Goal: Information Seeking & Learning: Learn about a topic

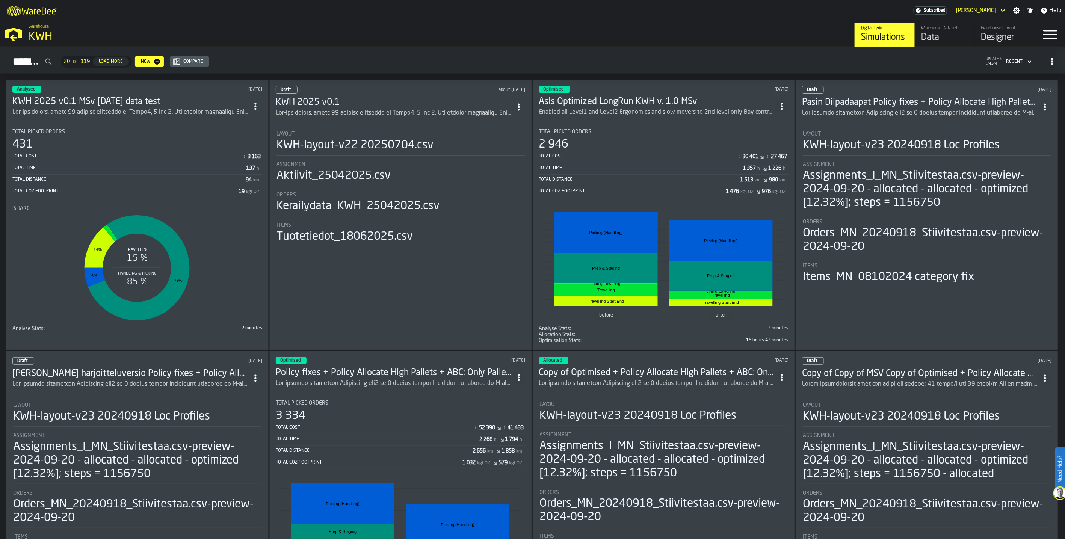
click at [798, 38] on div "Data" at bounding box center [945, 38] width 48 height 12
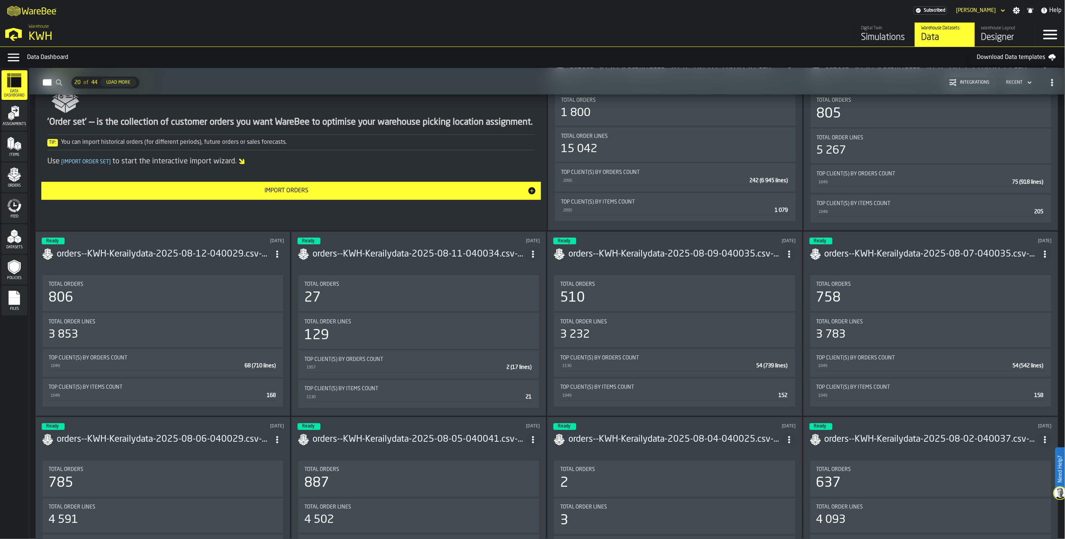
scroll to position [2505, 0]
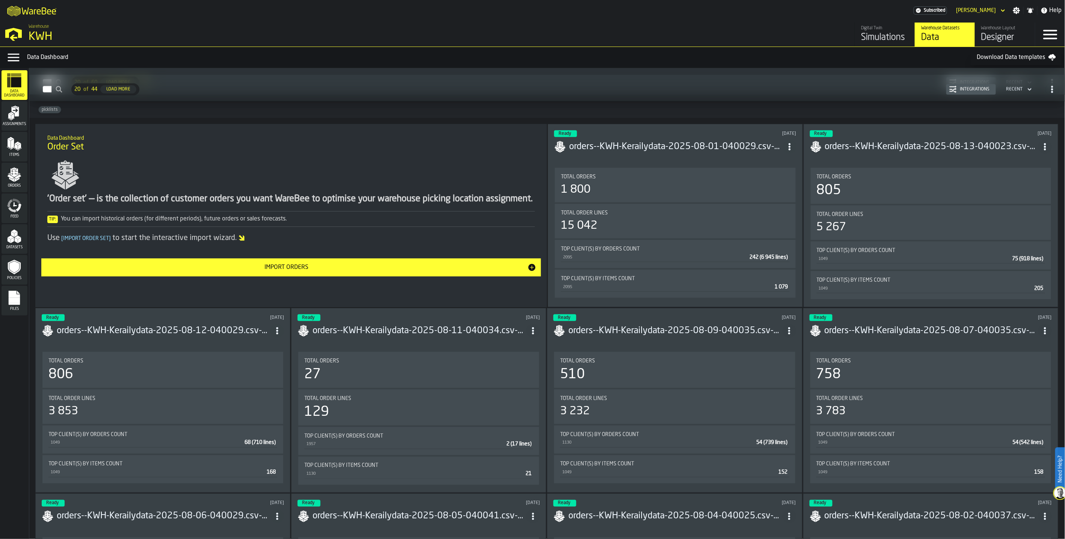
click at [616, 148] on h3 "orders--KWH-Kerailydata-2025-08-01-040029.csv-2025-08-01" at bounding box center [675, 147] width 213 height 12
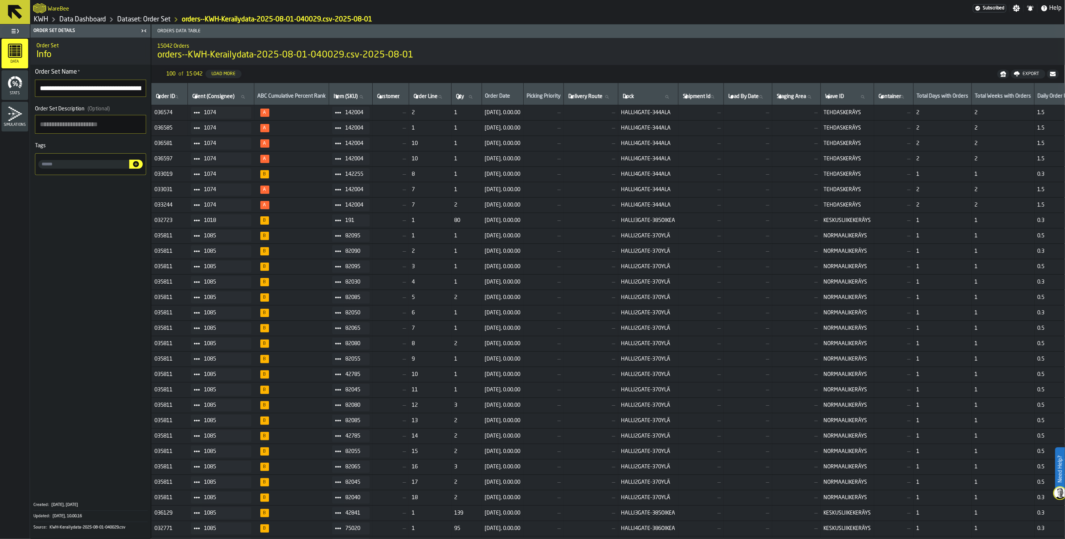
click at [209, 97] on label "Client (Consignee) Client (Consignee)" at bounding box center [221, 97] width 60 height 10
click at [209, 97] on input "Client (Consignee) Client (Consignee)" at bounding box center [221, 97] width 60 height 10
type input "****"
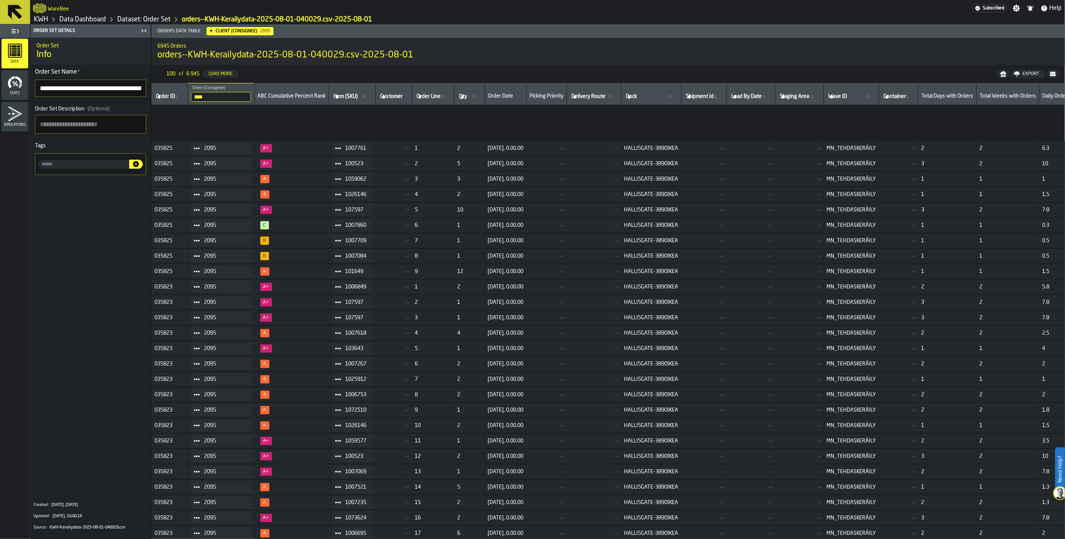
scroll to position [399, 0]
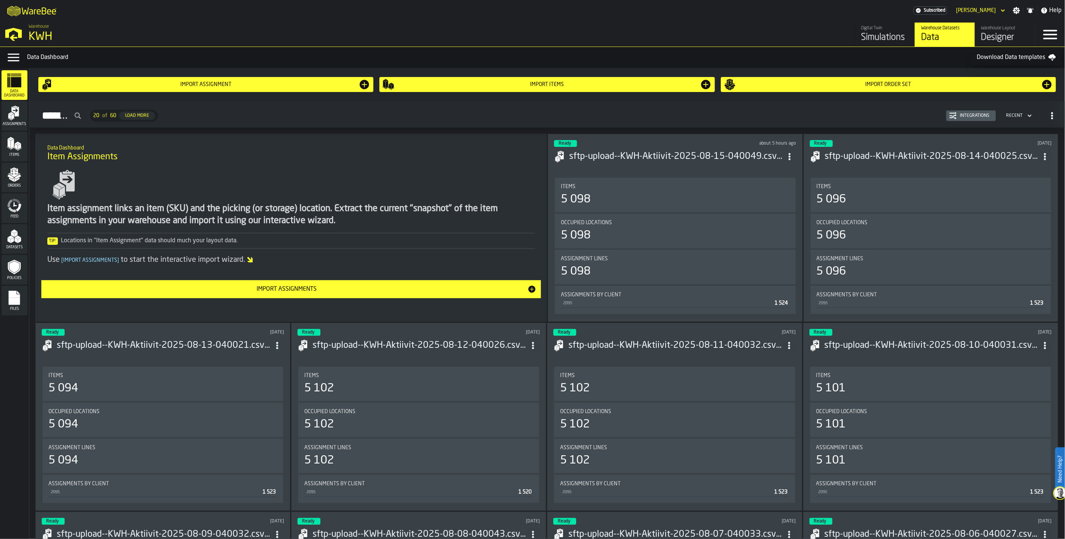
click at [656, 156] on h3 "sftp-upload--KWH-Aktiivit-2025-08-15-040049.csv-2025-08-15" at bounding box center [675, 157] width 213 height 12
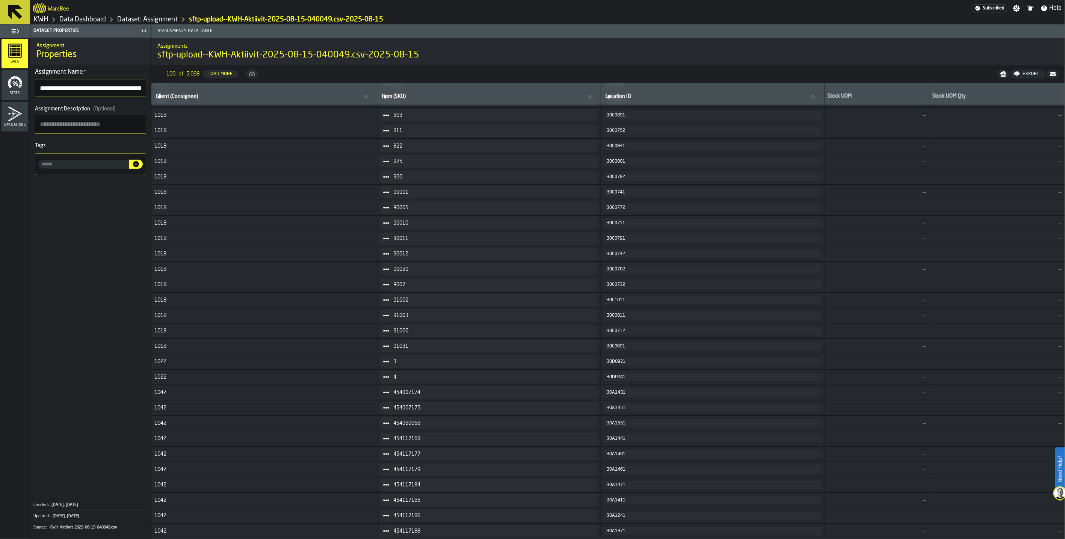
scroll to position [560, 0]
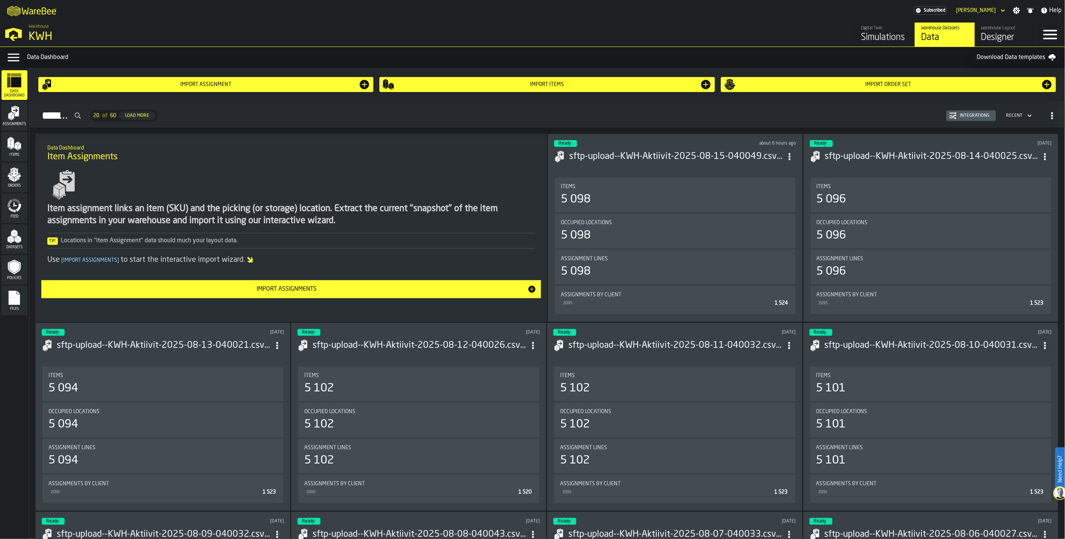
click at [13, 144] on polygon "menu Items" at bounding box center [12, 143] width 3 height 9
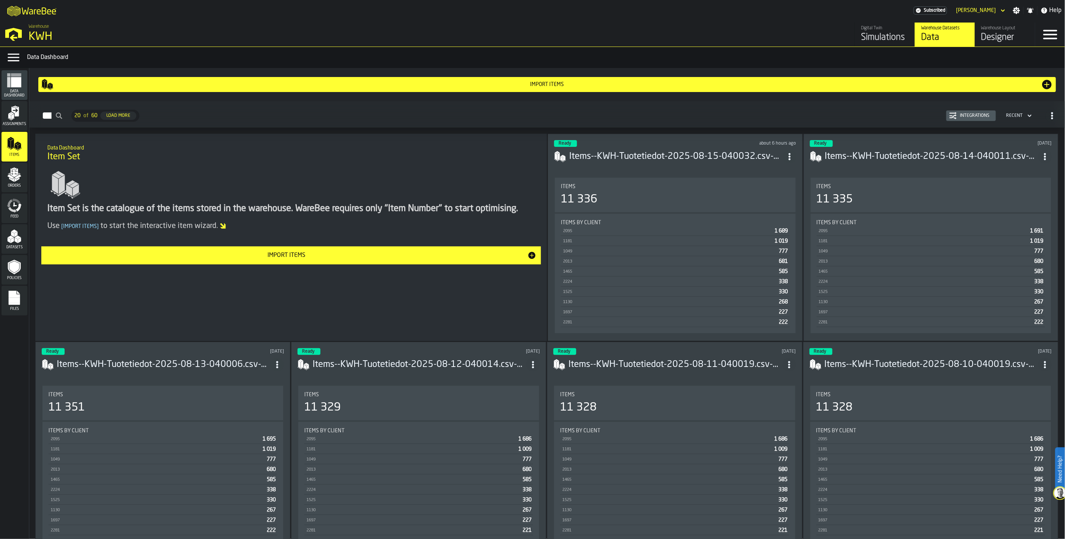
click at [667, 154] on h3 "Items--KWH-Tuotetiedot-2025-08-15-040032.csv-2025-08-15" at bounding box center [675, 157] width 213 height 12
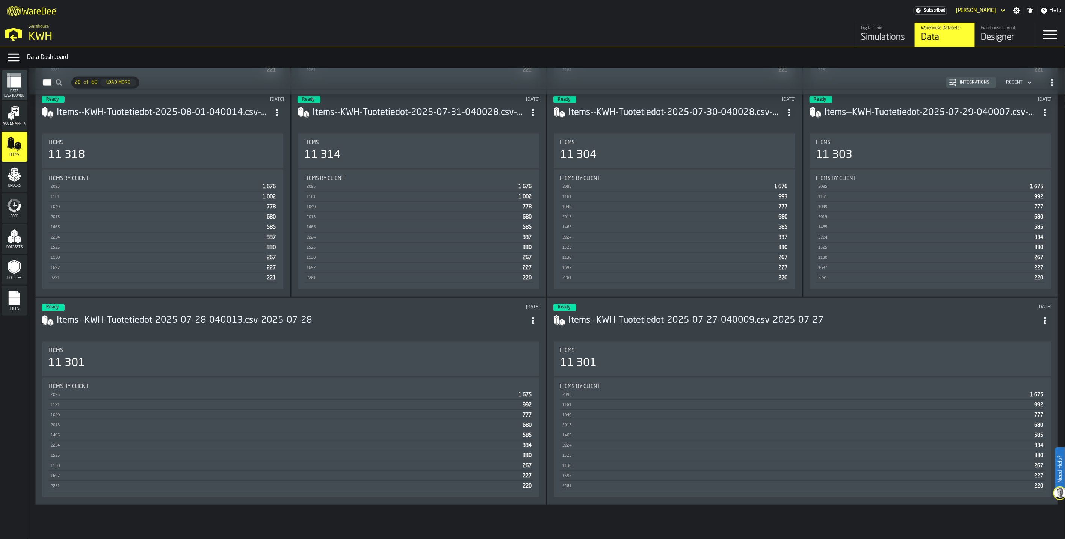
scroll to position [879, 0]
click at [19, 178] on icon "menu Orders" at bounding box center [14, 174] width 15 height 15
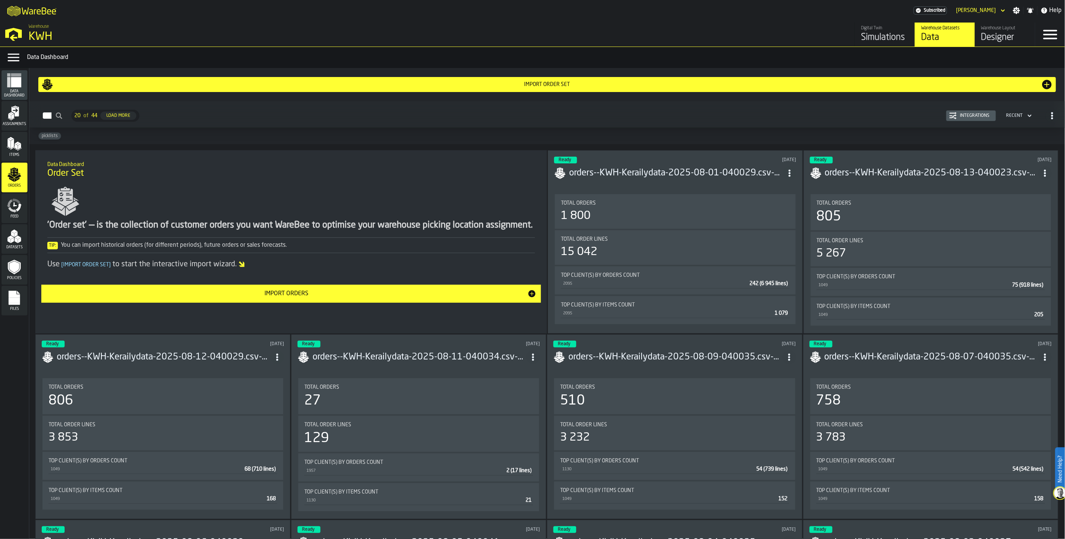
click at [798, 171] on h3 "orders--KWH-Kerailydata-2025-08-13-040023.csv-2025-08-13" at bounding box center [931, 173] width 213 height 12
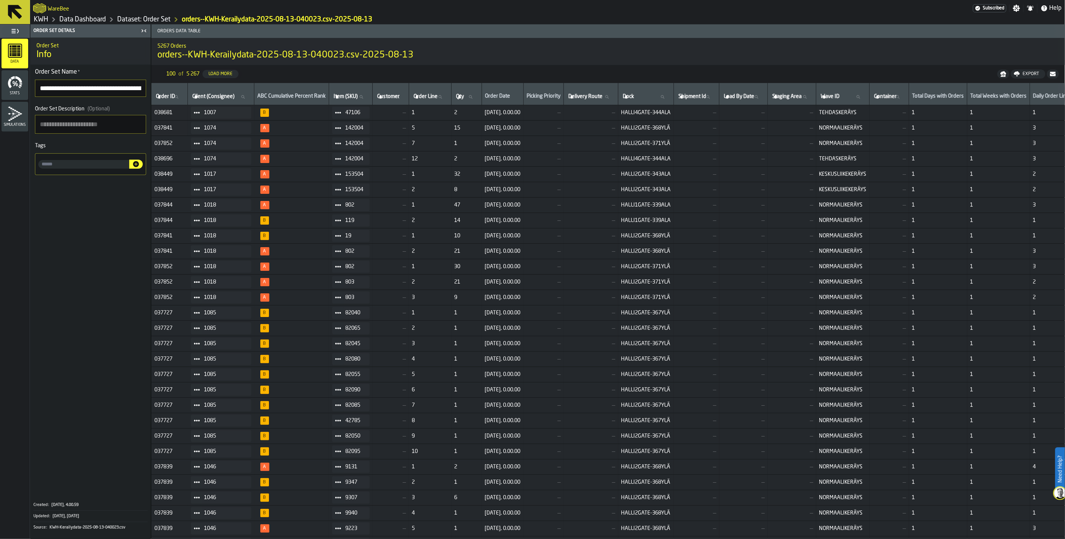
drag, startPoint x: 528, startPoint y: 112, endPoint x: 542, endPoint y: 111, distance: 13.9
click at [521, 111] on span "12/08/2025, 0.00.00" at bounding box center [503, 113] width 36 height 6
drag, startPoint x: 542, startPoint y: 111, endPoint x: 529, endPoint y: 115, distance: 13.3
click at [521, 115] on span "12/08/2025, 0.00.00" at bounding box center [503, 113] width 36 height 6
click at [521, 111] on span "12/08/2025, 0.00.00" at bounding box center [503, 113] width 36 height 6
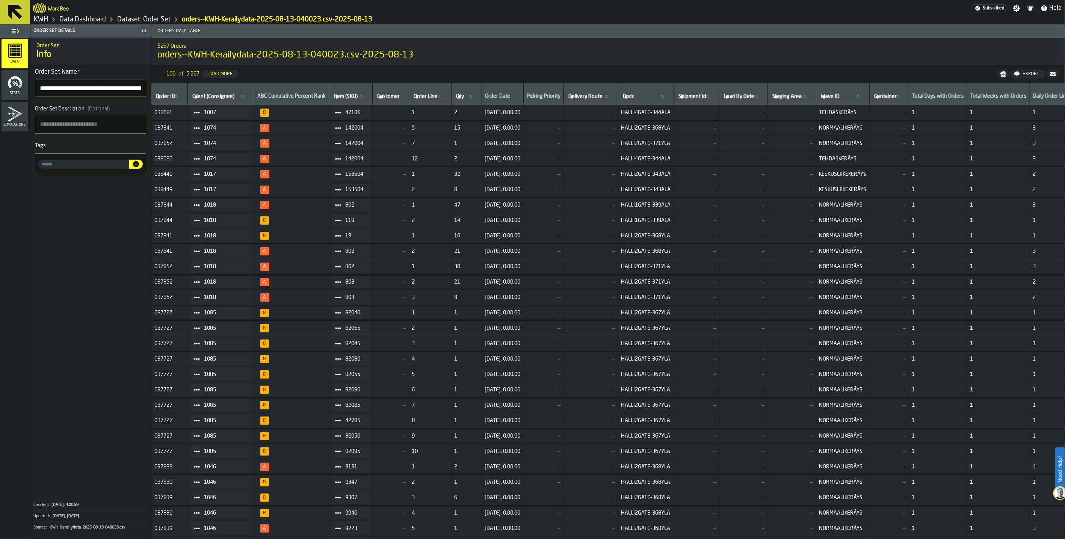
click at [202, 97] on label "Client (Consignee) Client (Consignee)" at bounding box center [221, 97] width 60 height 10
click at [202, 97] on input "Client (Consignee) Client (Consignee)" at bounding box center [221, 97] width 60 height 10
type input "****"
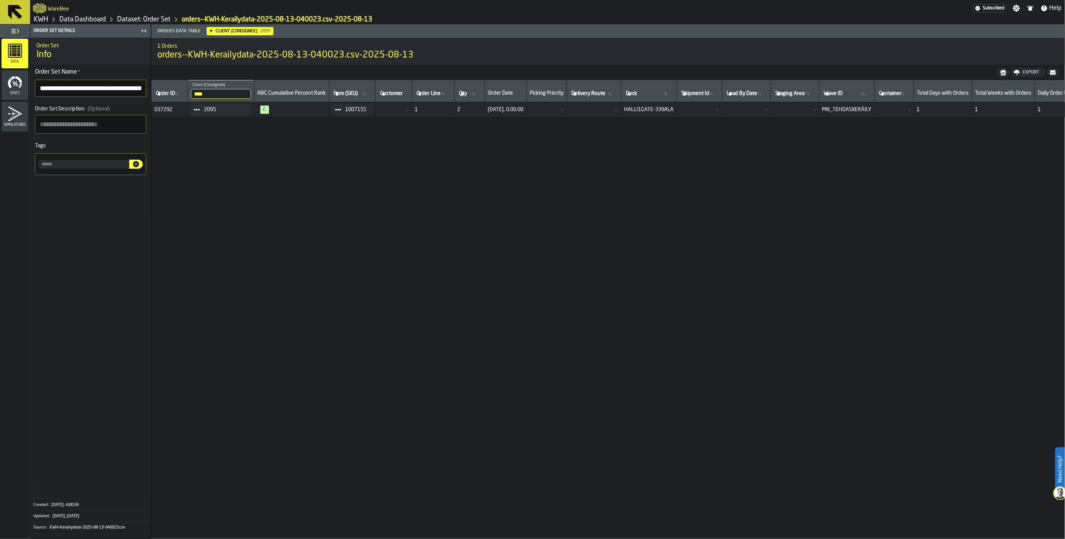
drag, startPoint x: 212, startPoint y: 95, endPoint x: 205, endPoint y: 77, distance: 18.7
click at [206, 81] on th "**** Client (Consignee) 2095" at bounding box center [221, 91] width 67 height 22
type input "*"
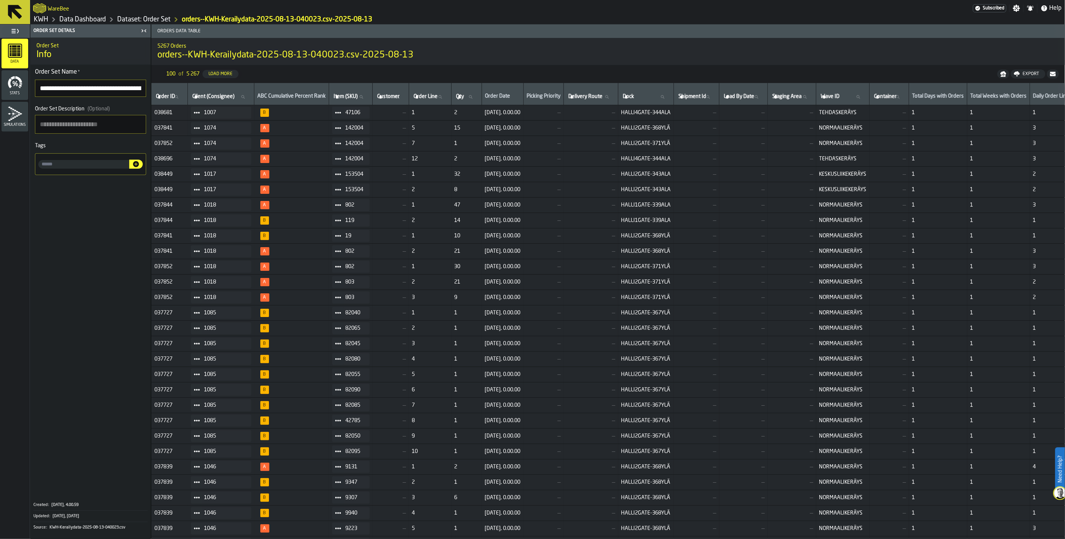
click at [659, 8] on div "WareBee" at bounding box center [503, 9] width 940 height 14
click at [754, 6] on div "WareBee" at bounding box center [503, 9] width 940 height 14
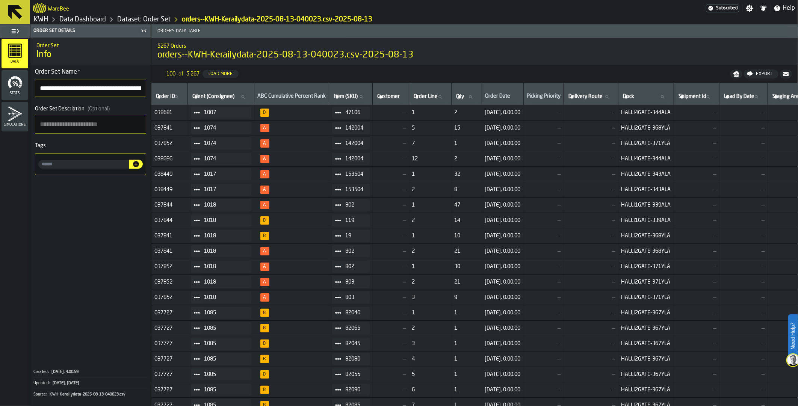
click at [683, 6] on div "WareBee" at bounding box center [369, 9] width 673 height 14
click at [94, 20] on link "Data Dashboard" at bounding box center [82, 19] width 47 height 8
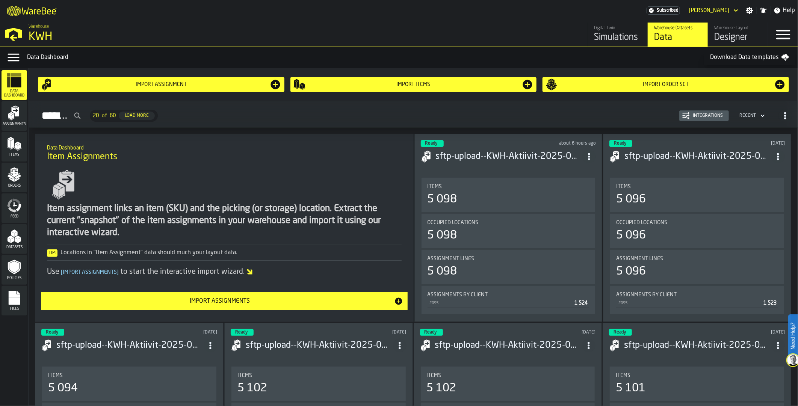
click at [509, 157] on h3 "sftp-upload--KWH-Aktiivit-2025-08-15-040049.csv-2025-08-15" at bounding box center [509, 157] width 147 height 12
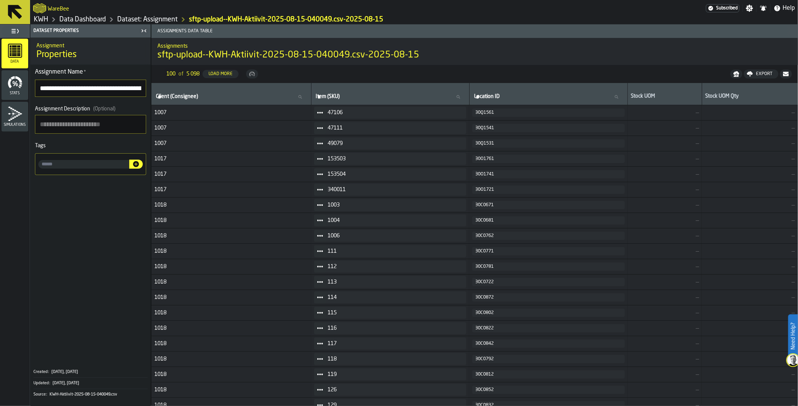
click at [175, 100] on input "Client (Consignee) Client (Consignee)" at bounding box center [231, 97] width 154 height 10
type input "****"
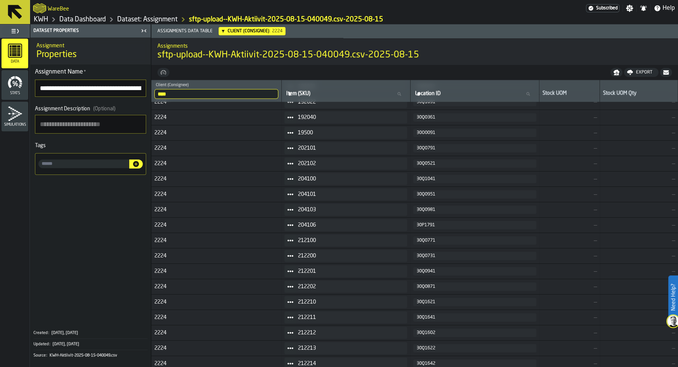
scroll to position [1396, 0]
click at [193, 95] on input "****" at bounding box center [216, 94] width 124 height 10
type input "*"
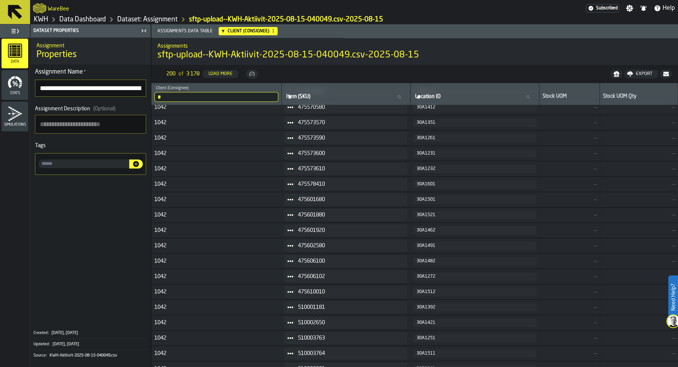
drag, startPoint x: 174, startPoint y: 100, endPoint x: 171, endPoint y: 97, distance: 4.5
click at [174, 100] on input "*" at bounding box center [216, 97] width 124 height 10
type input "****"
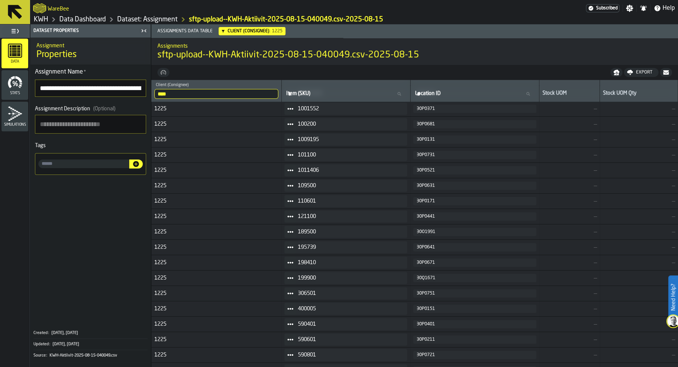
scroll to position [676, 0]
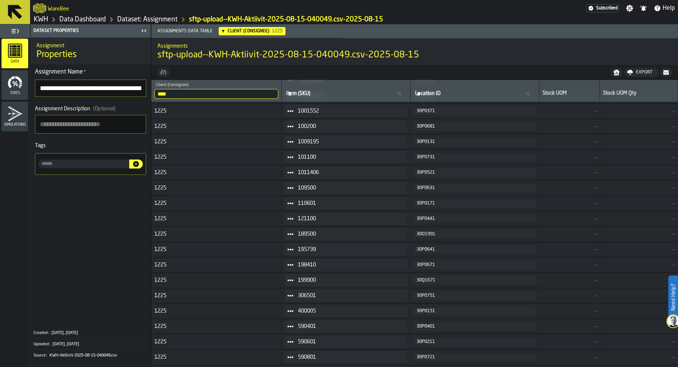
click at [170, 94] on input "****" at bounding box center [216, 94] width 124 height 10
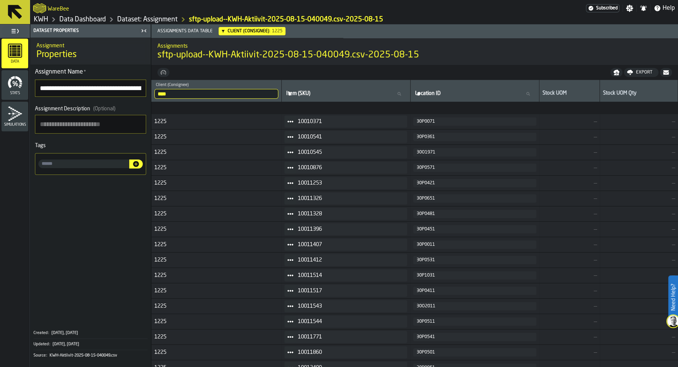
scroll to position [427, 0]
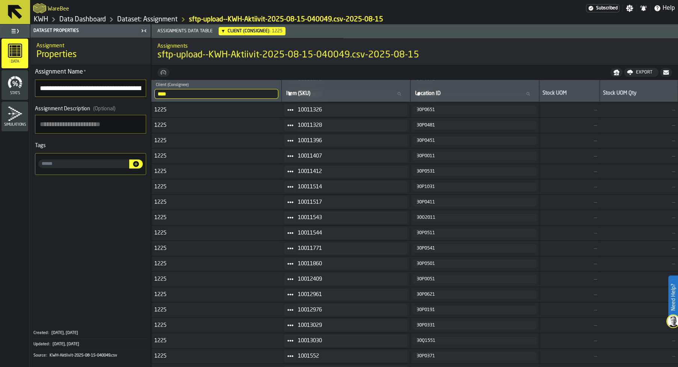
click at [47, 20] on link "KWH" at bounding box center [41, 19] width 14 height 8
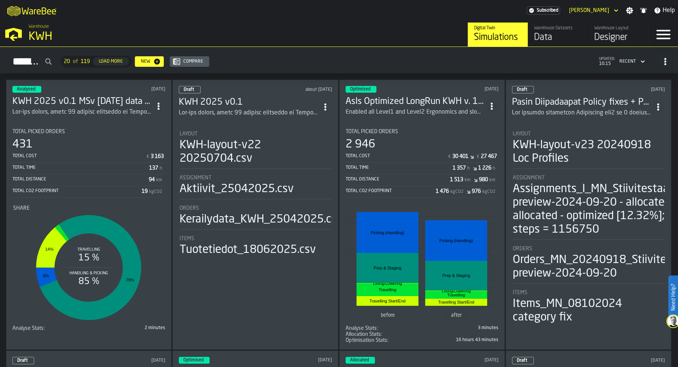
click at [83, 102] on h3 "KWH 2025 v0.1 MSv [DATE] data test" at bounding box center [81, 102] width 139 height 12
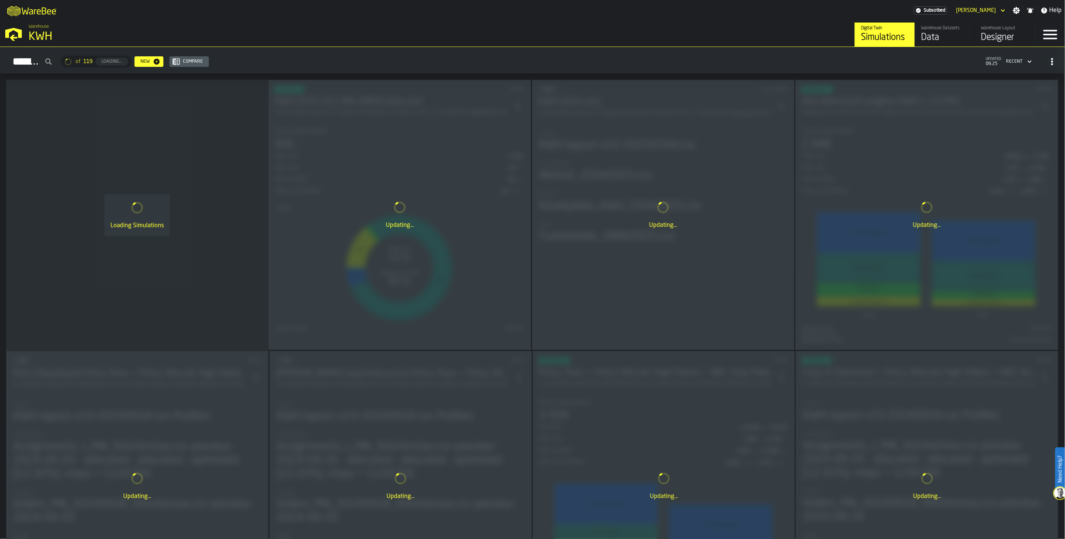
click at [999, 37] on div "Designer" at bounding box center [1005, 38] width 48 height 12
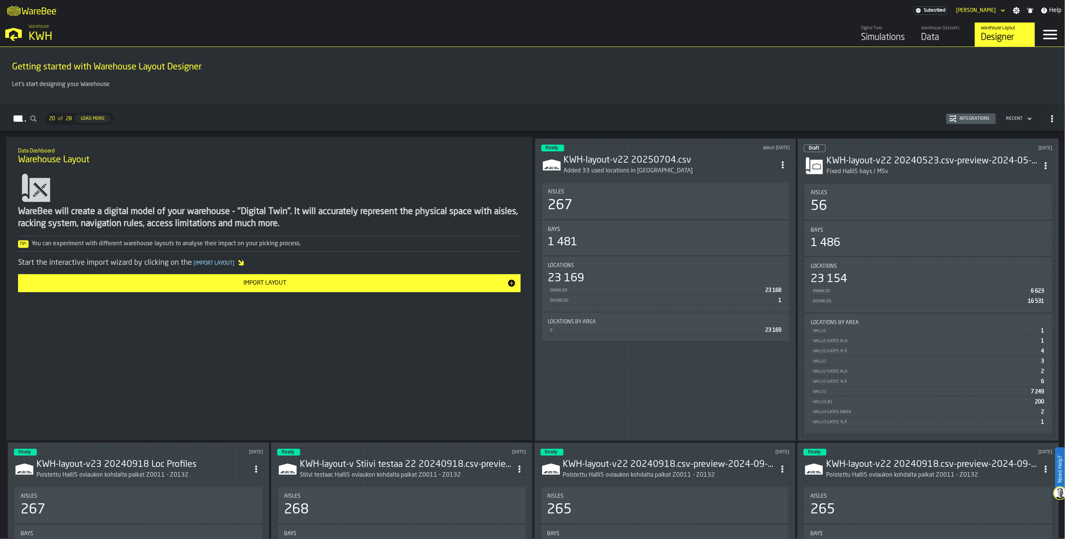
click at [622, 154] on h3 "KWH-layout-v22 20250704.csv" at bounding box center [670, 160] width 213 height 12
click at [640, 157] on h3 "KWH-layout-v22 20250704.csv" at bounding box center [670, 160] width 213 height 12
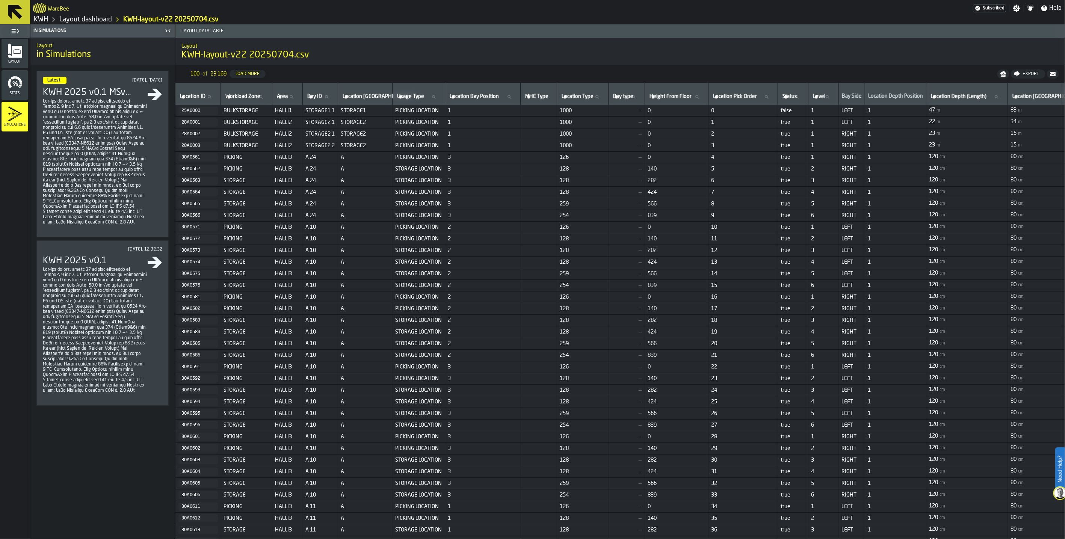
click at [42, 17] on link "KWH" at bounding box center [41, 19] width 14 height 8
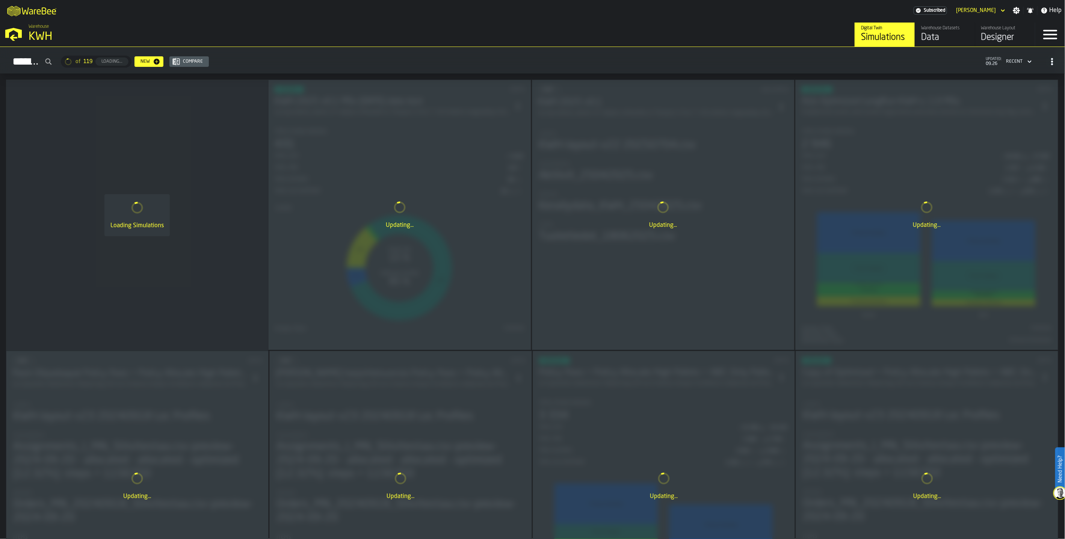
click at [1001, 30] on div "Warehouse Layout" at bounding box center [1005, 28] width 48 height 5
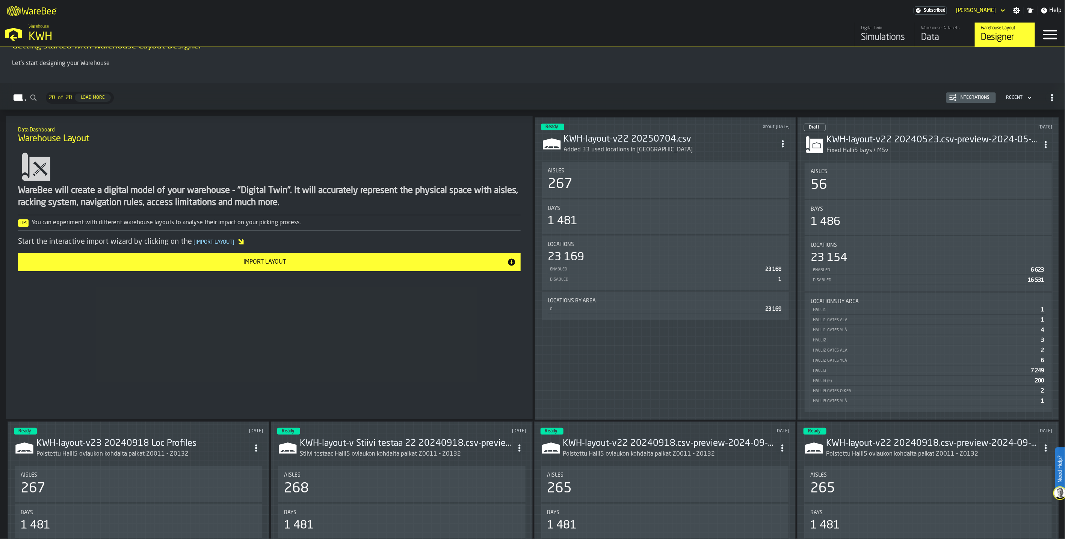
scroll to position [42, 0]
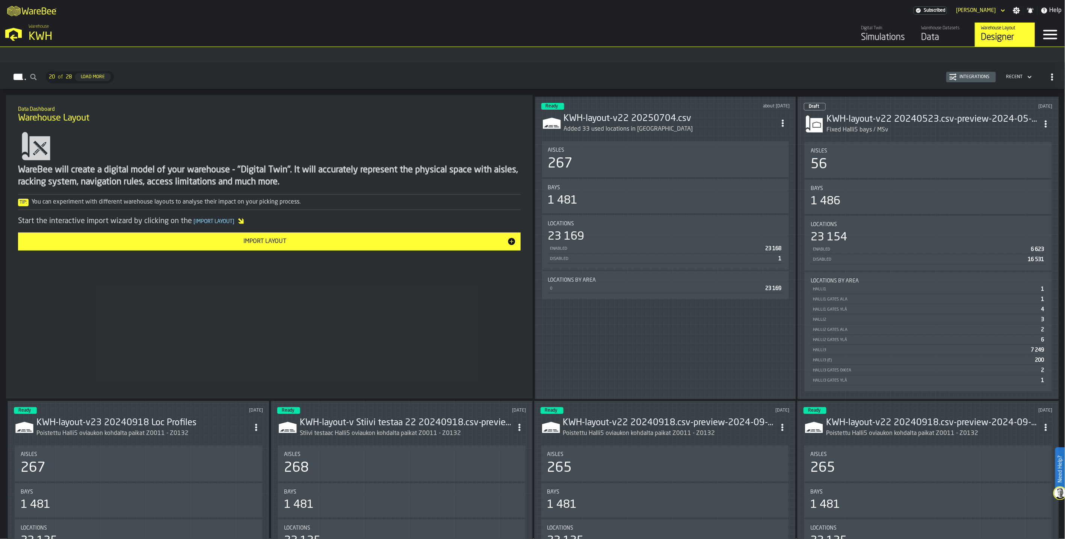
click at [861, 113] on h3 "KWH-layout-v22 20240523.csv-preview-2024-05-27" at bounding box center [933, 119] width 213 height 12
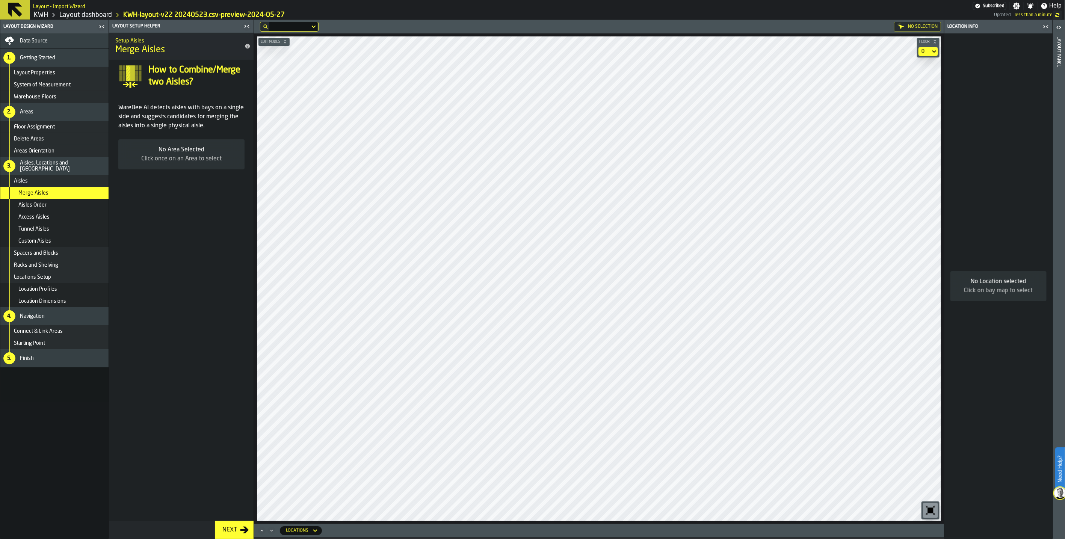
click at [76, 15] on link "Layout dashboard" at bounding box center [85, 15] width 53 height 8
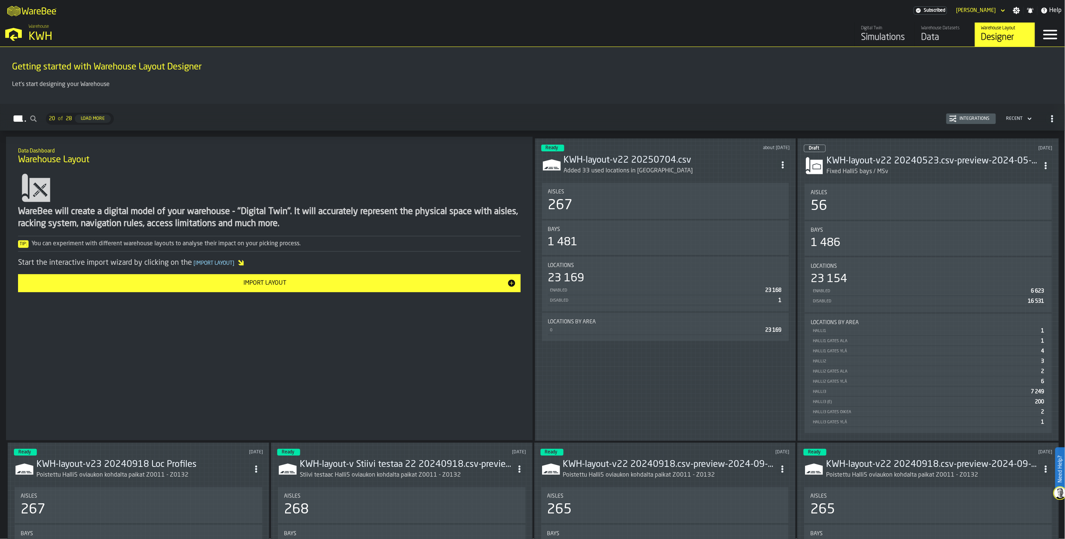
click at [625, 472] on div "Poistettu Halli5 oviaukon kohdalta paikat Z0011 - Z0132" at bounding box center [639, 475] width 152 height 9
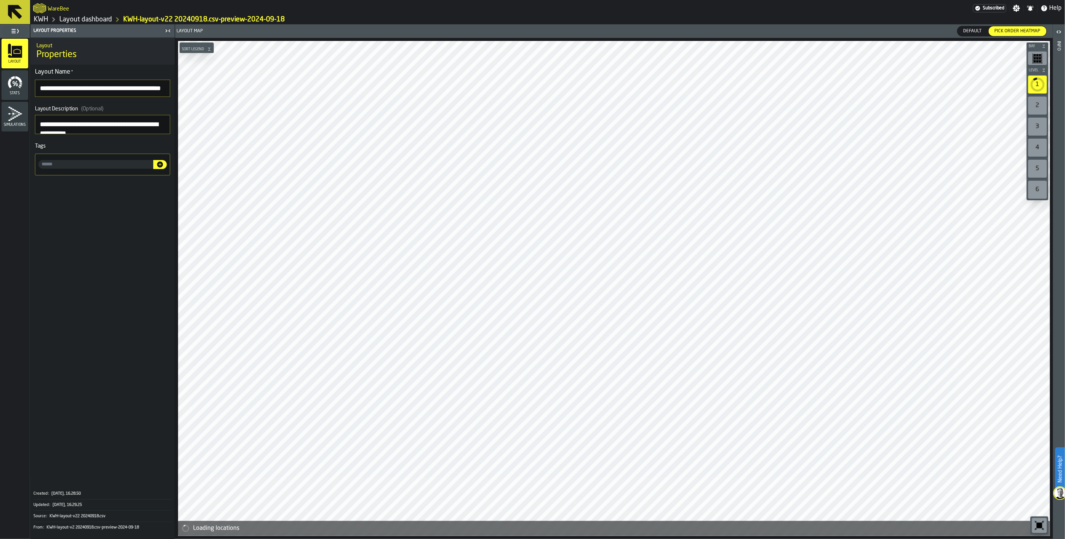
click at [75, 20] on link "Layout dashboard" at bounding box center [85, 19] width 53 height 8
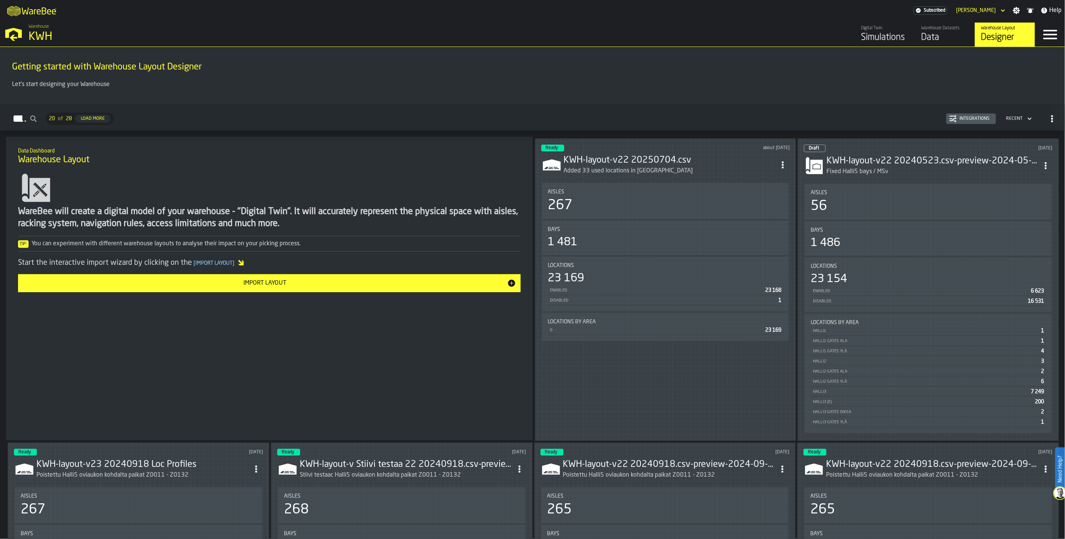
click at [596, 166] on div "Added 33 used locations in [GEOGRAPHIC_DATA]" at bounding box center [628, 170] width 129 height 9
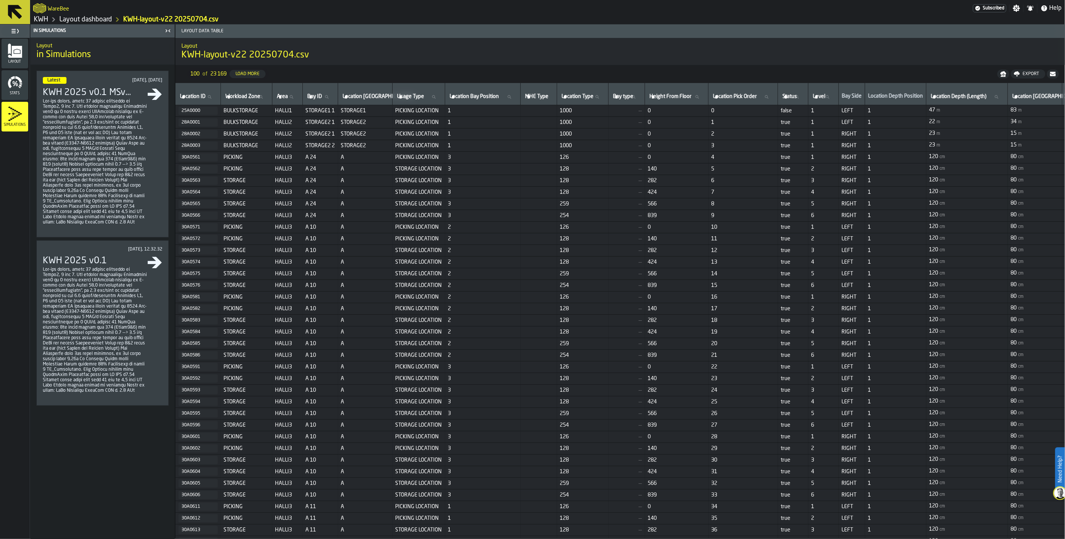
click at [138, 91] on h3 "KWH 2025 v0.1 MSv [DATE] data test" at bounding box center [95, 93] width 104 height 12
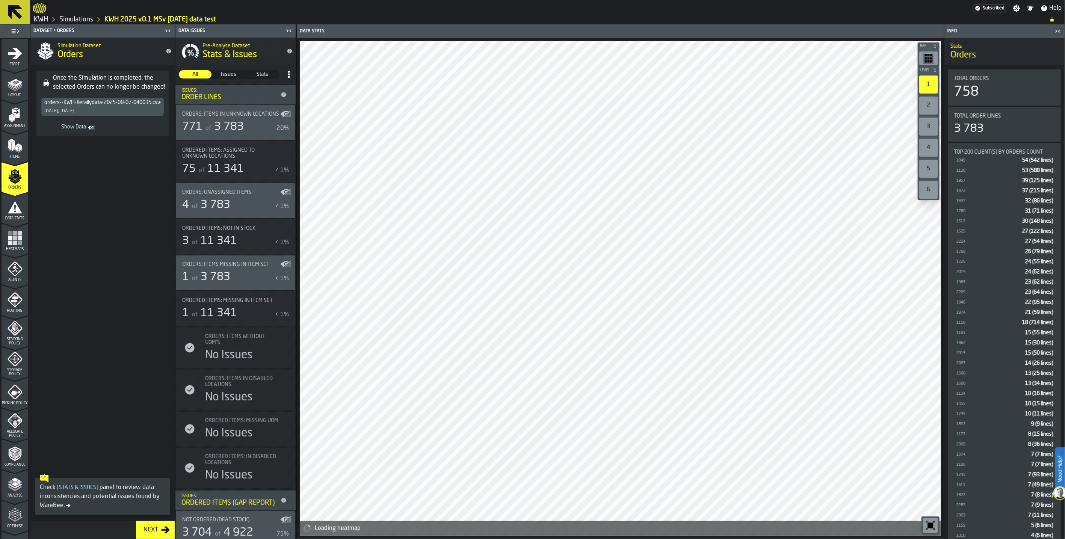
click at [81, 18] on link "Simulations" at bounding box center [76, 19] width 34 height 8
